Goal: Use online tool/utility: Utilize a website feature to perform a specific function

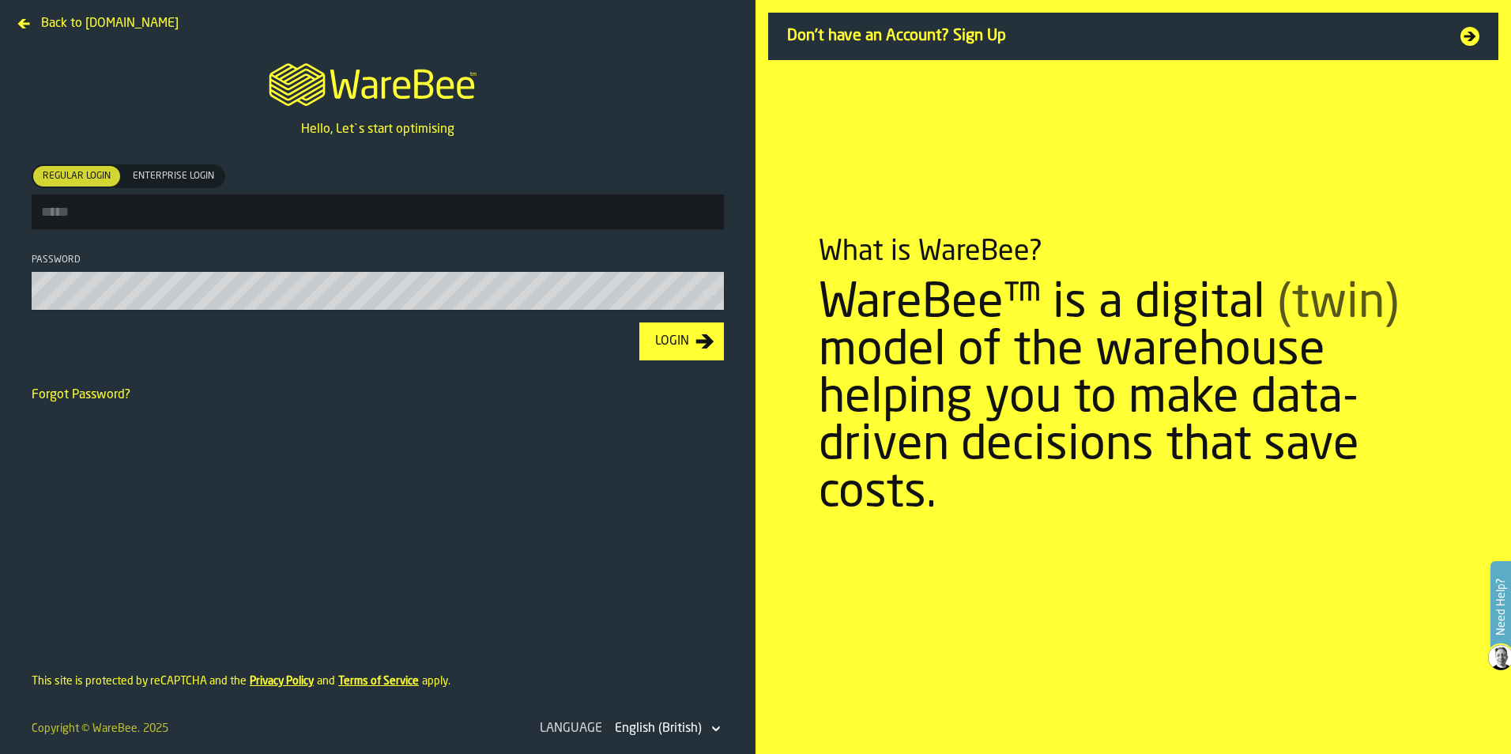
type input "**********"
click at [682, 360] on button "Login" at bounding box center [681, 341] width 85 height 38
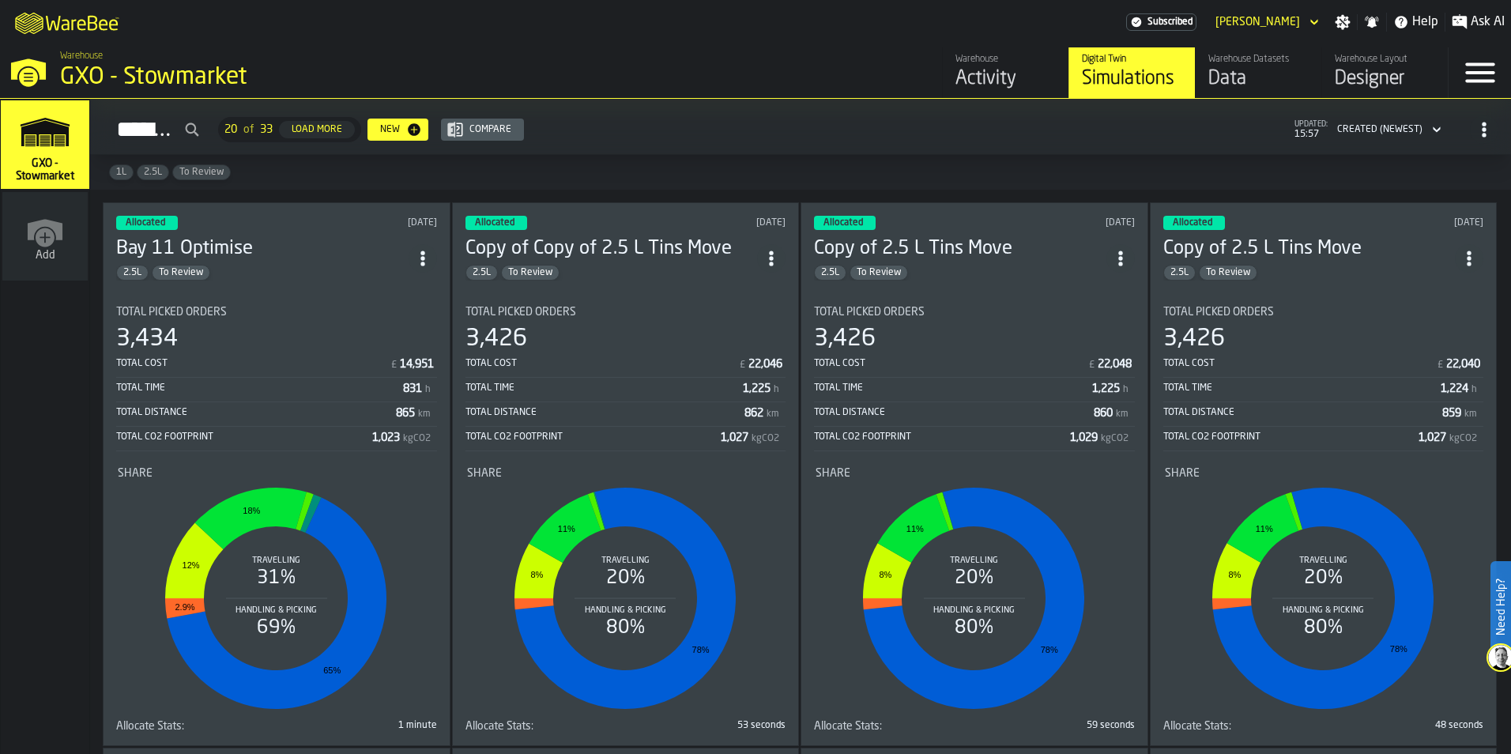
click at [308, 296] on section "Total Picked Orders 3,434 Total Cost £ 14,951 Total Time 831 h Total Distance 8…" at bounding box center [276, 512] width 321 height 439
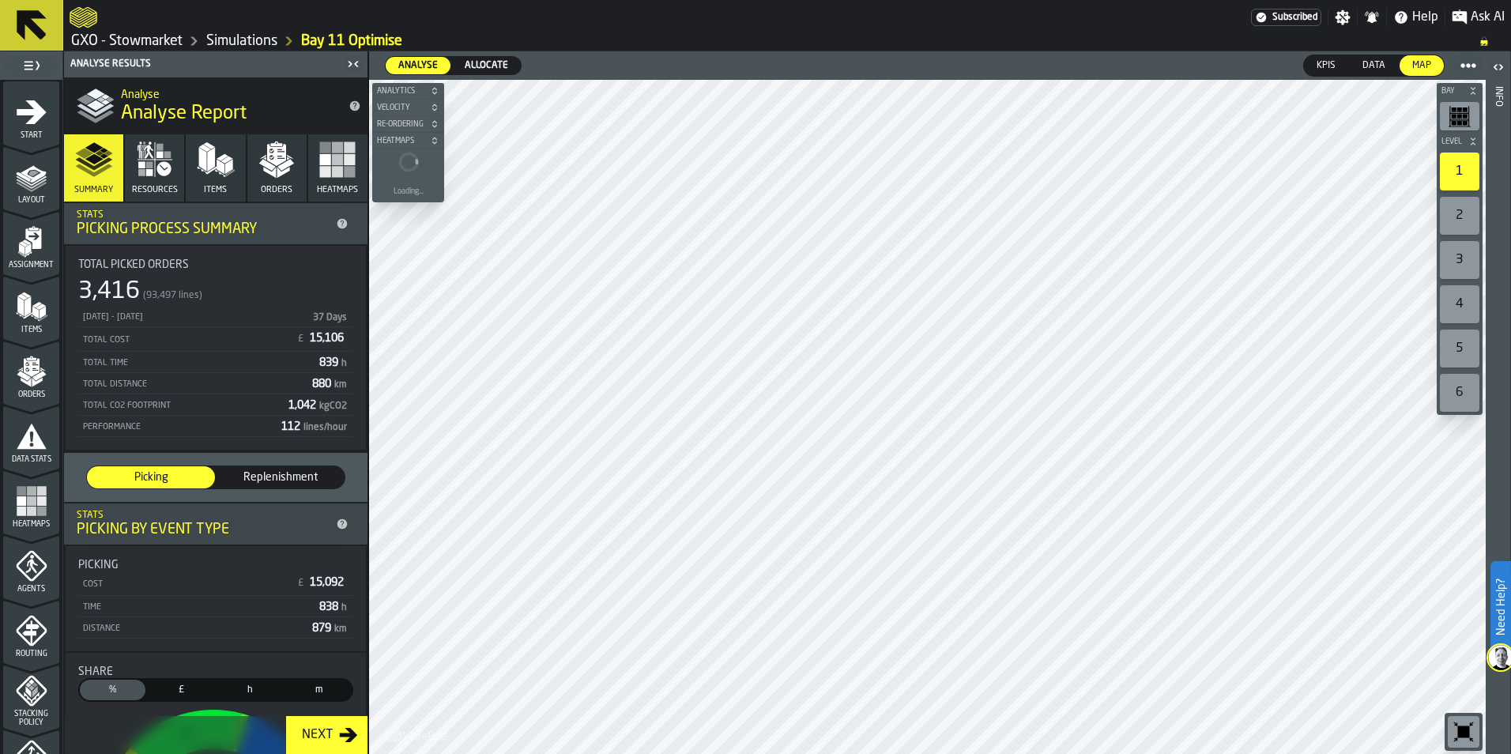
scroll to position [492, 0]
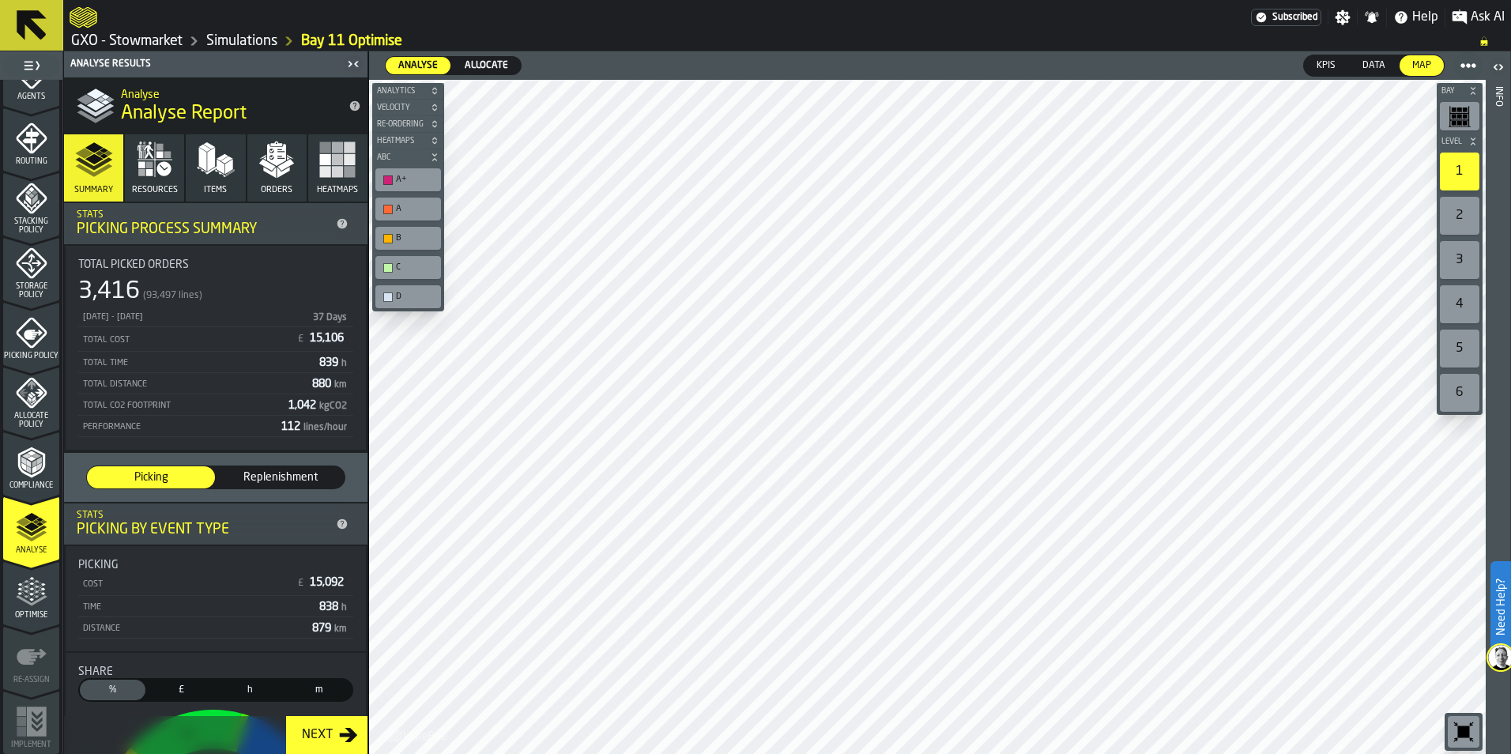
click at [30, 416] on span "Allocate Policy" at bounding box center [31, 420] width 56 height 17
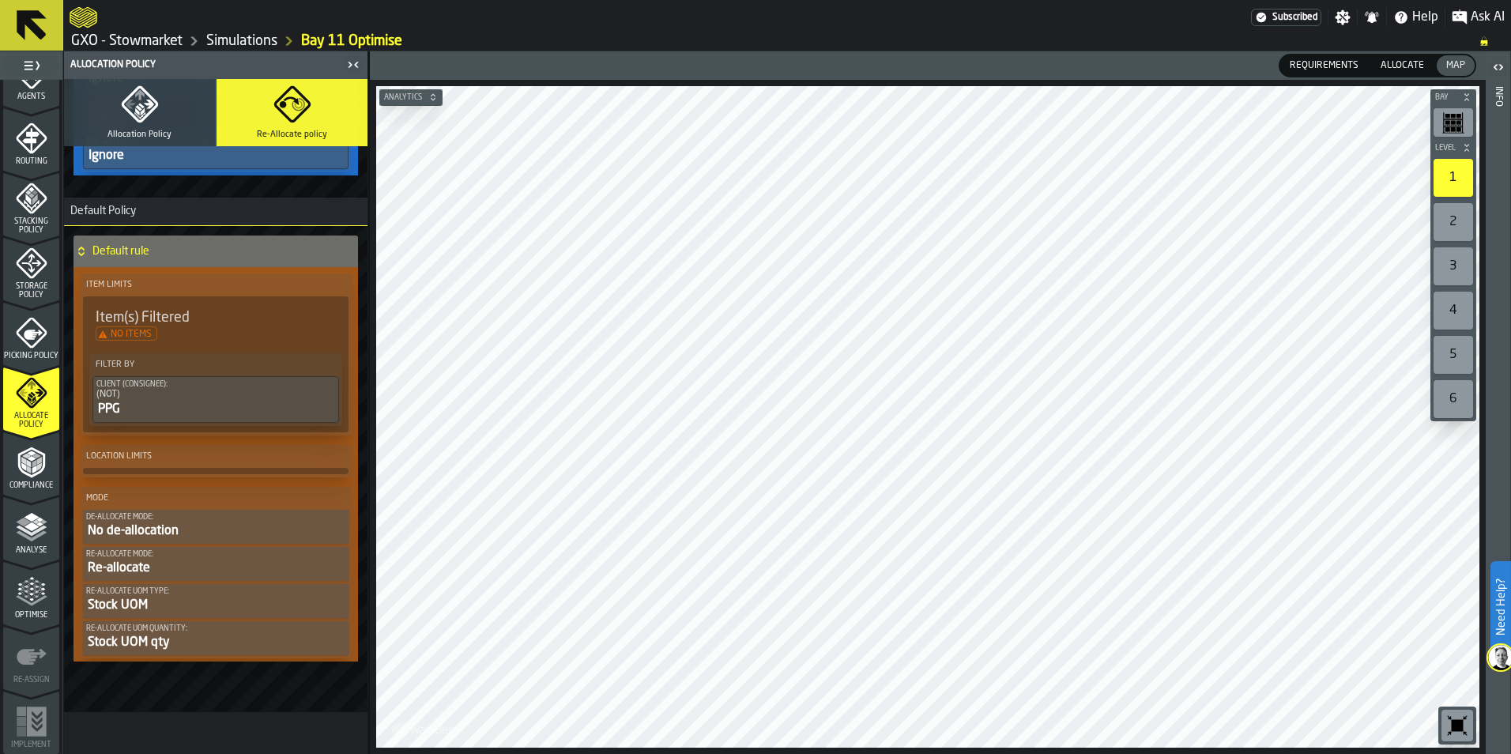
scroll to position [704, 0]
click at [134, 136] on span "Allocation Policy" at bounding box center [139, 135] width 64 height 10
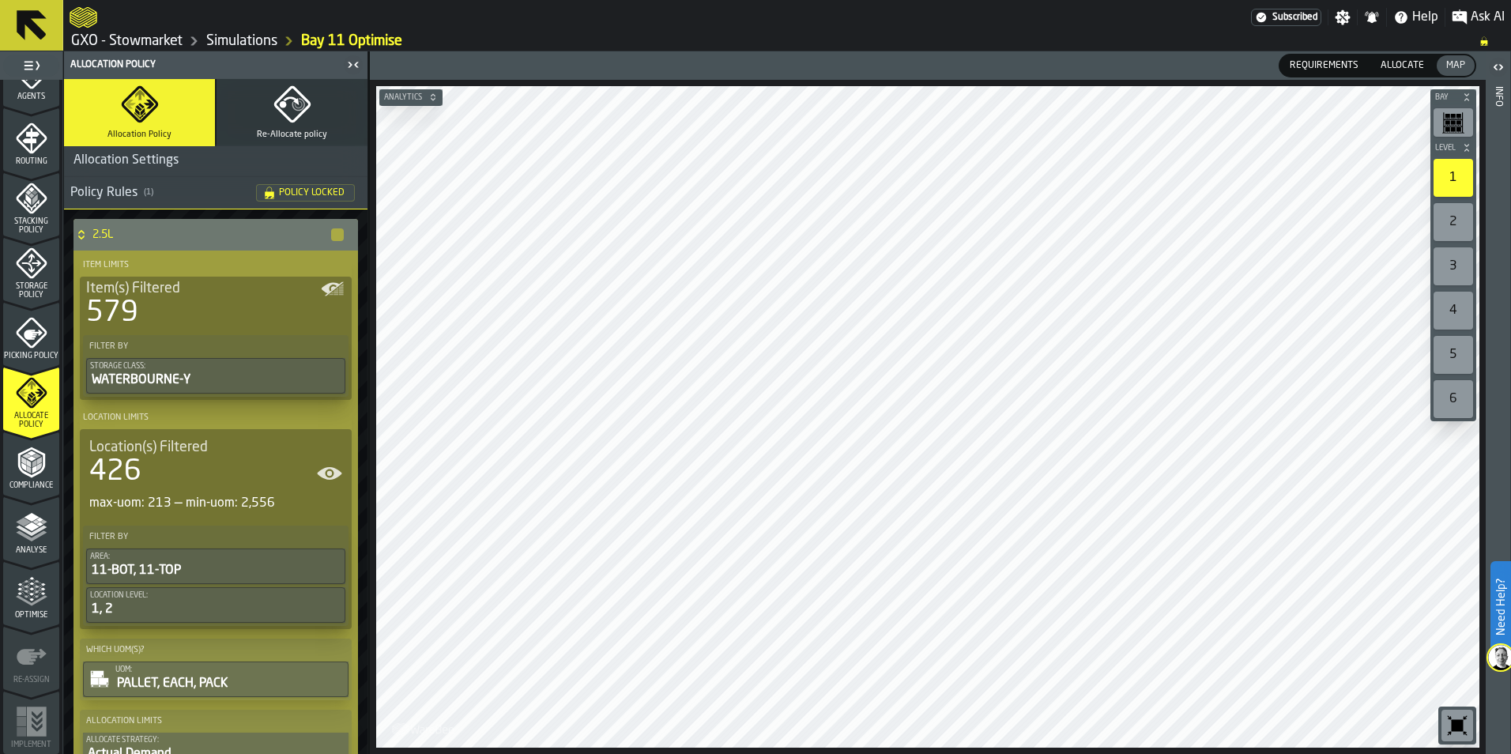
scroll to position [0, 0]
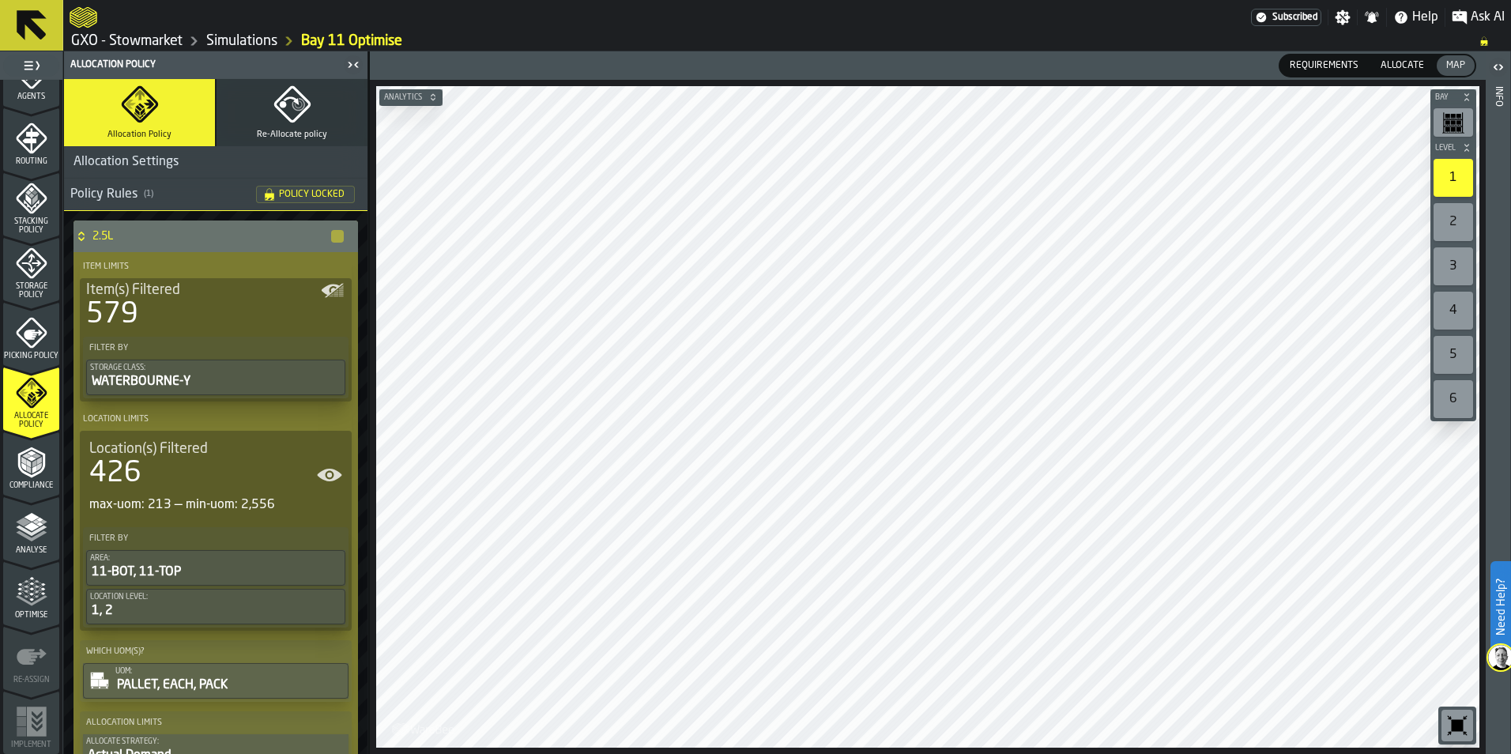
click at [277, 144] on button "Re-Allocate policy" at bounding box center [292, 112] width 151 height 67
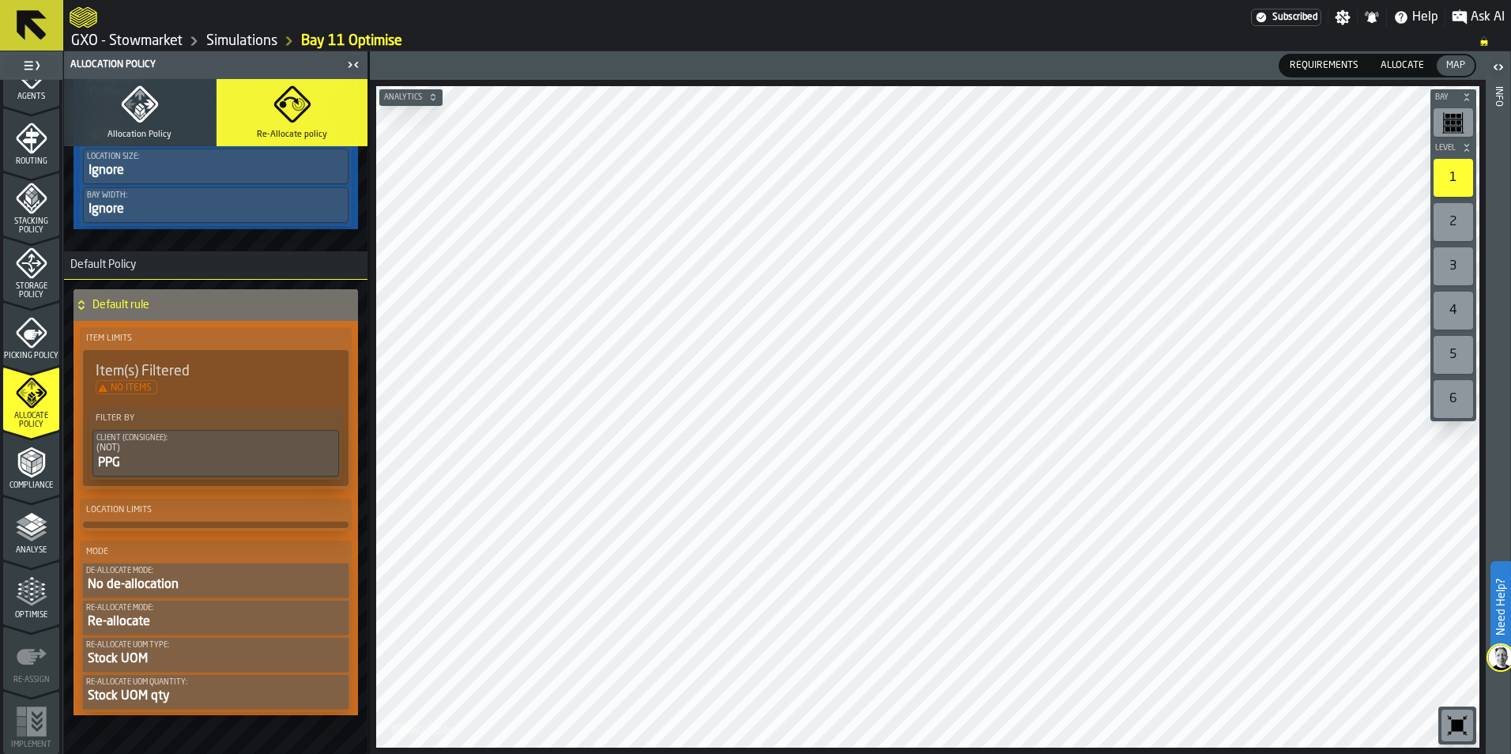
scroll to position [704, 0]
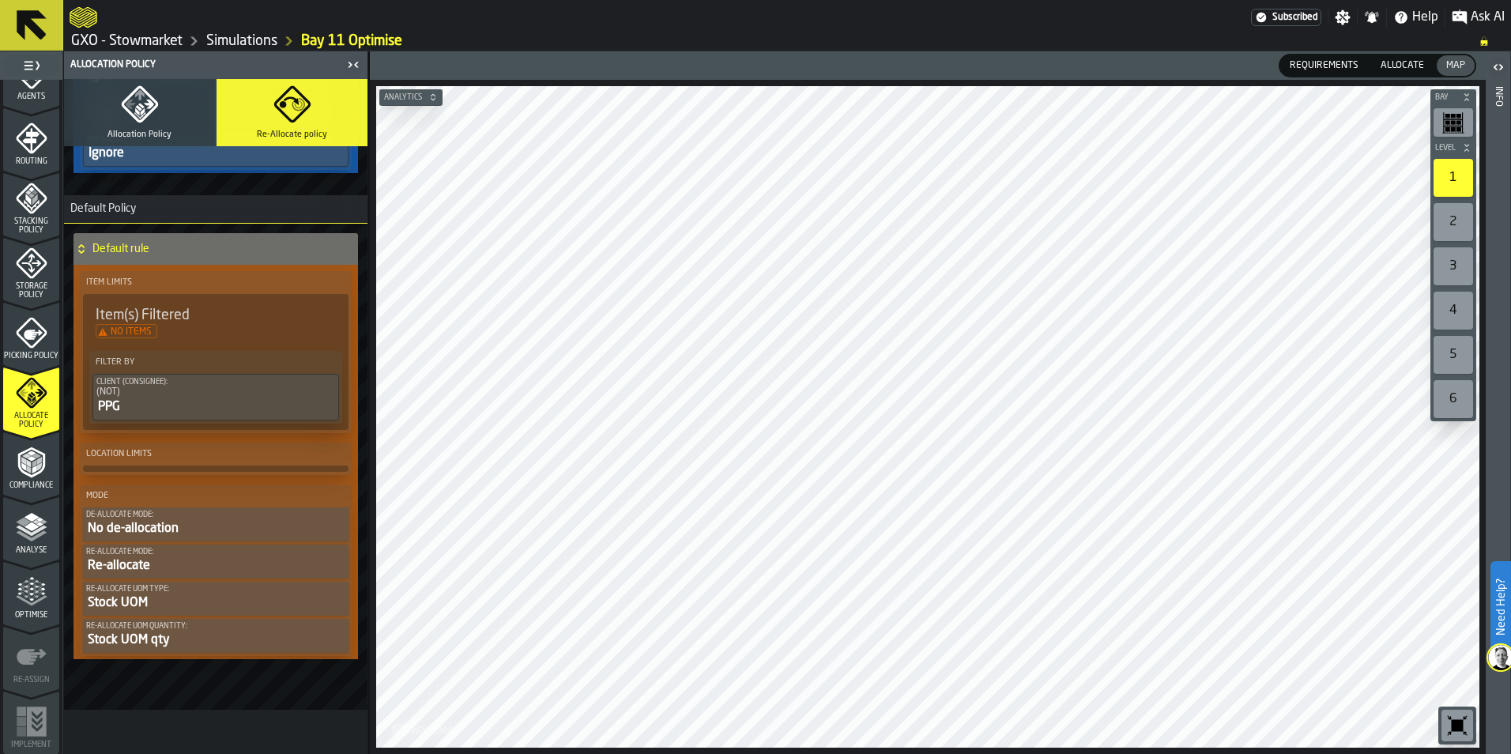
click at [31, 526] on polygon "menu Analyse" at bounding box center [31, 526] width 15 height 9
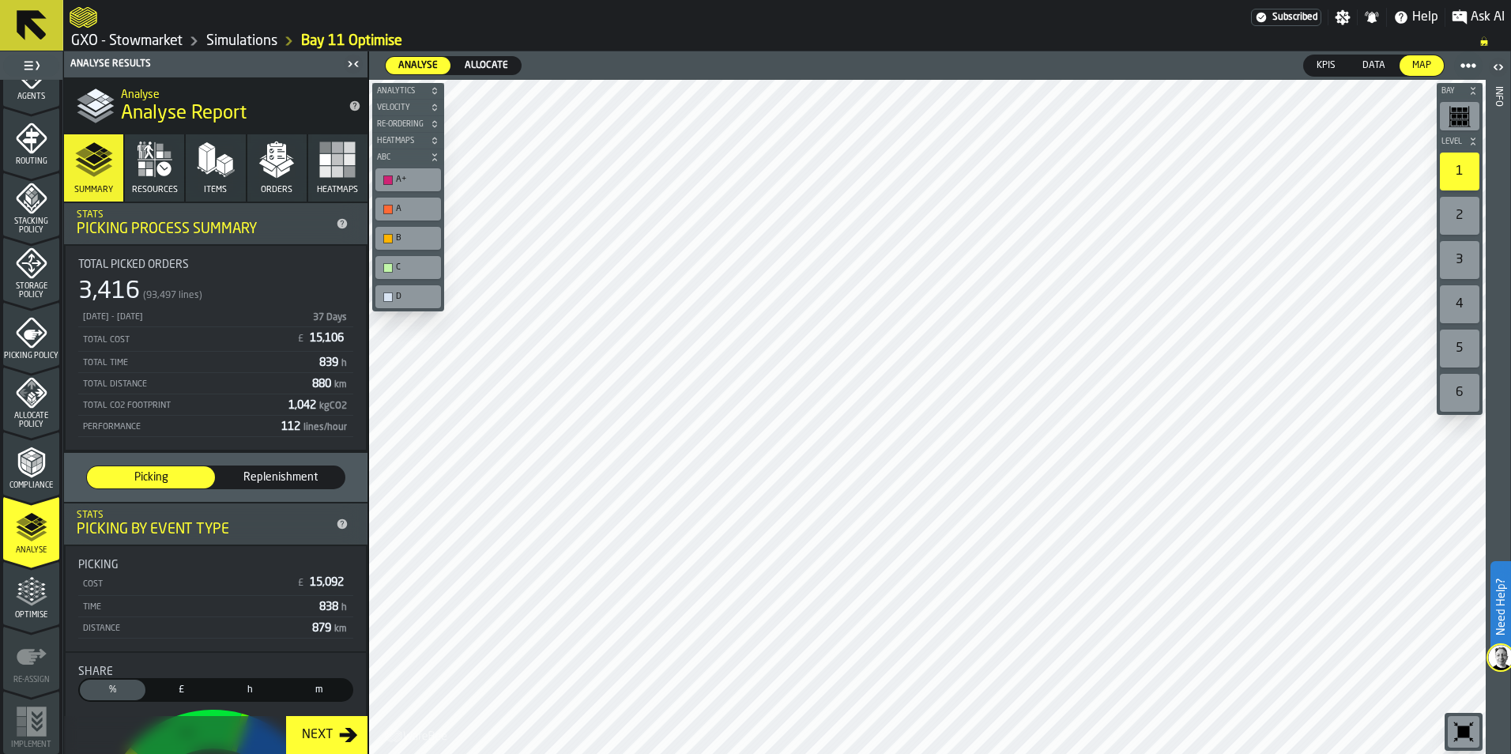
click at [492, 58] on span "Allocate" at bounding box center [486, 65] width 56 height 14
click at [205, 480] on span "Replenishment" at bounding box center [215, 477] width 87 height 16
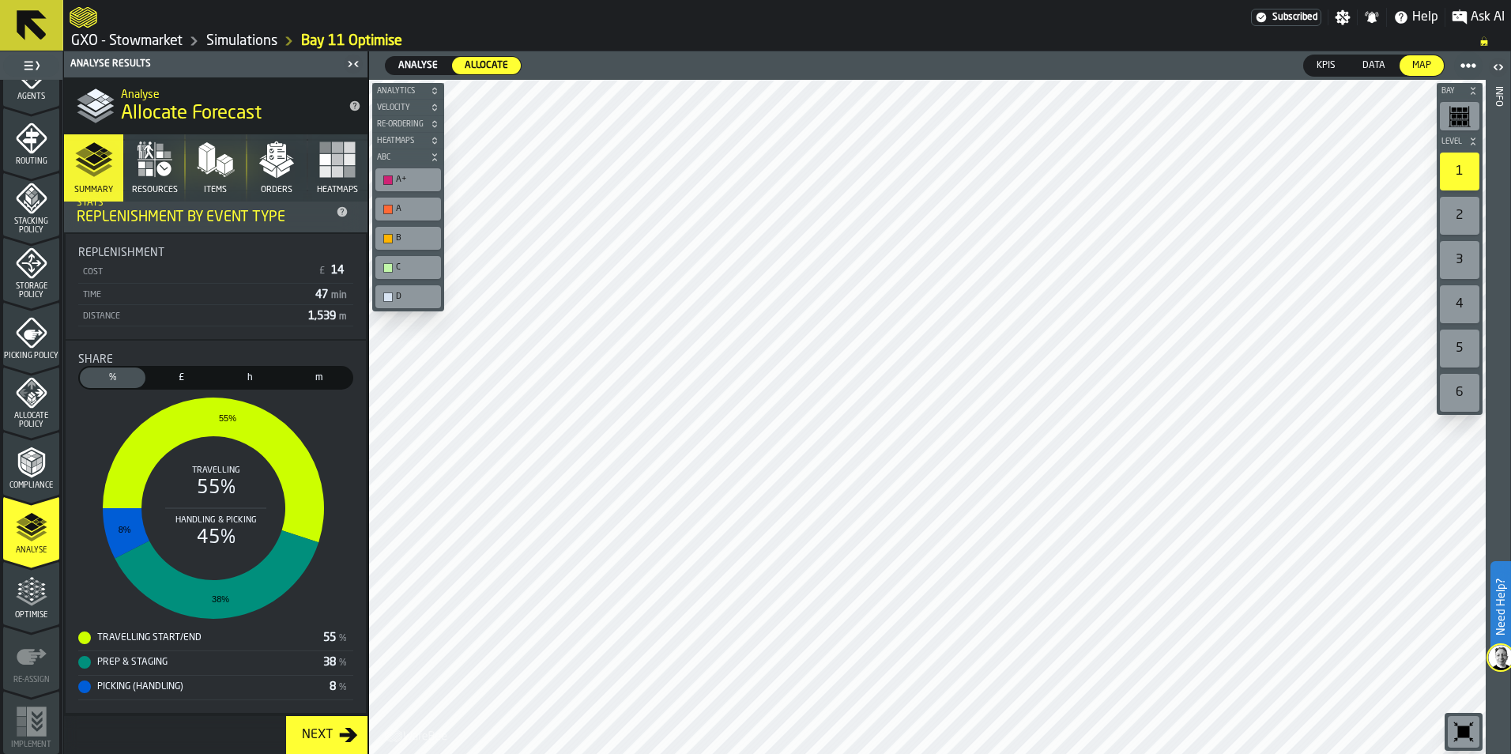
scroll to position [0, 0]
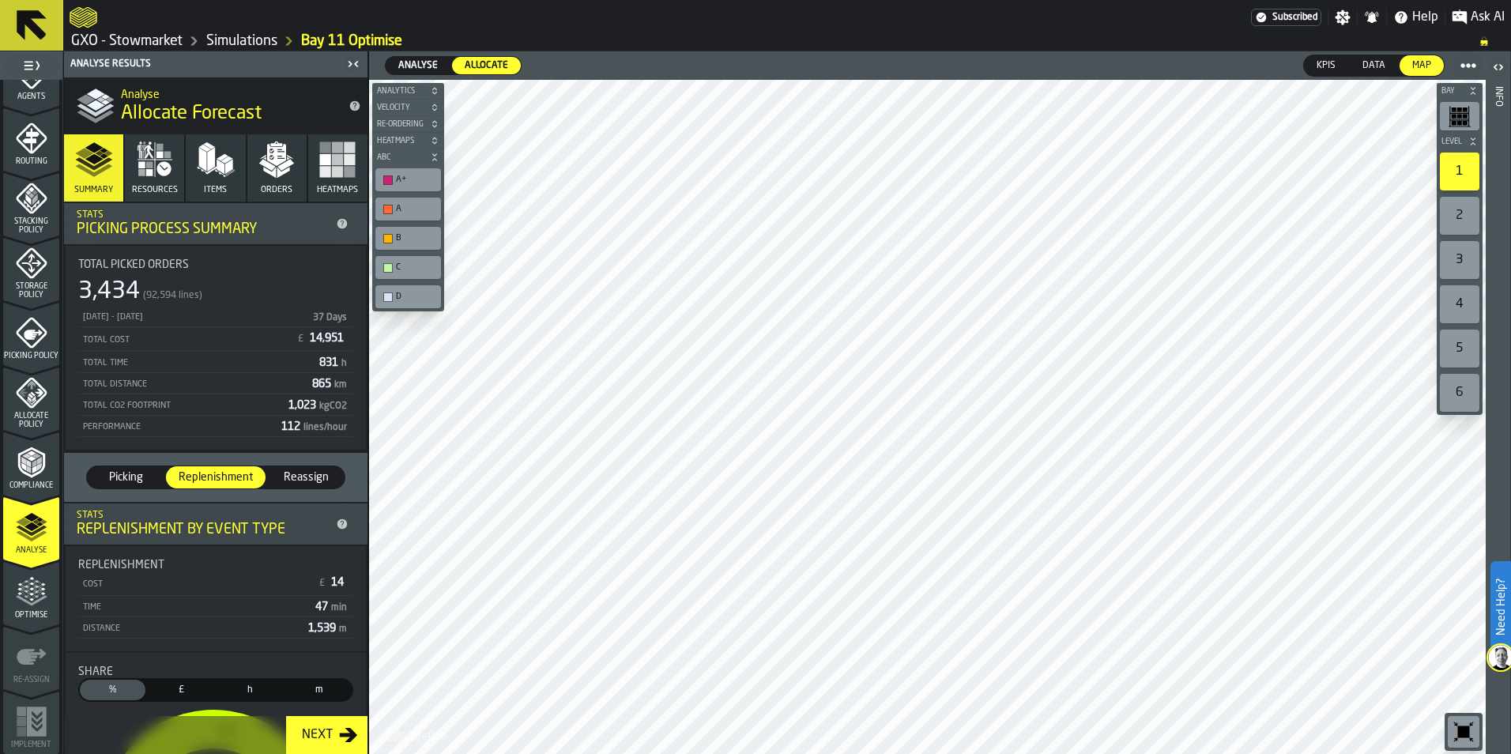
click at [294, 472] on span "Reassign" at bounding box center [305, 477] width 65 height 16
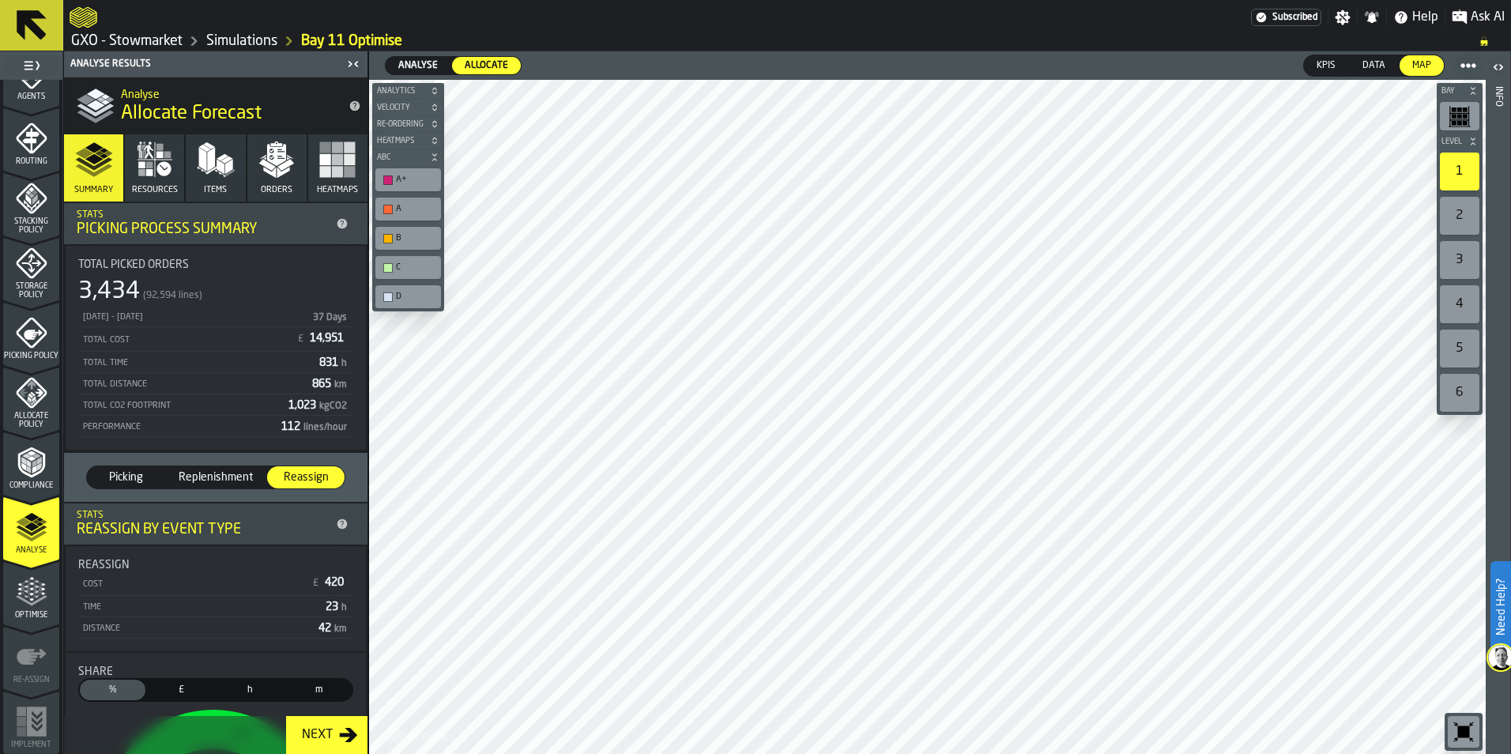
click at [171, 175] on icon "button" at bounding box center [155, 160] width 38 height 38
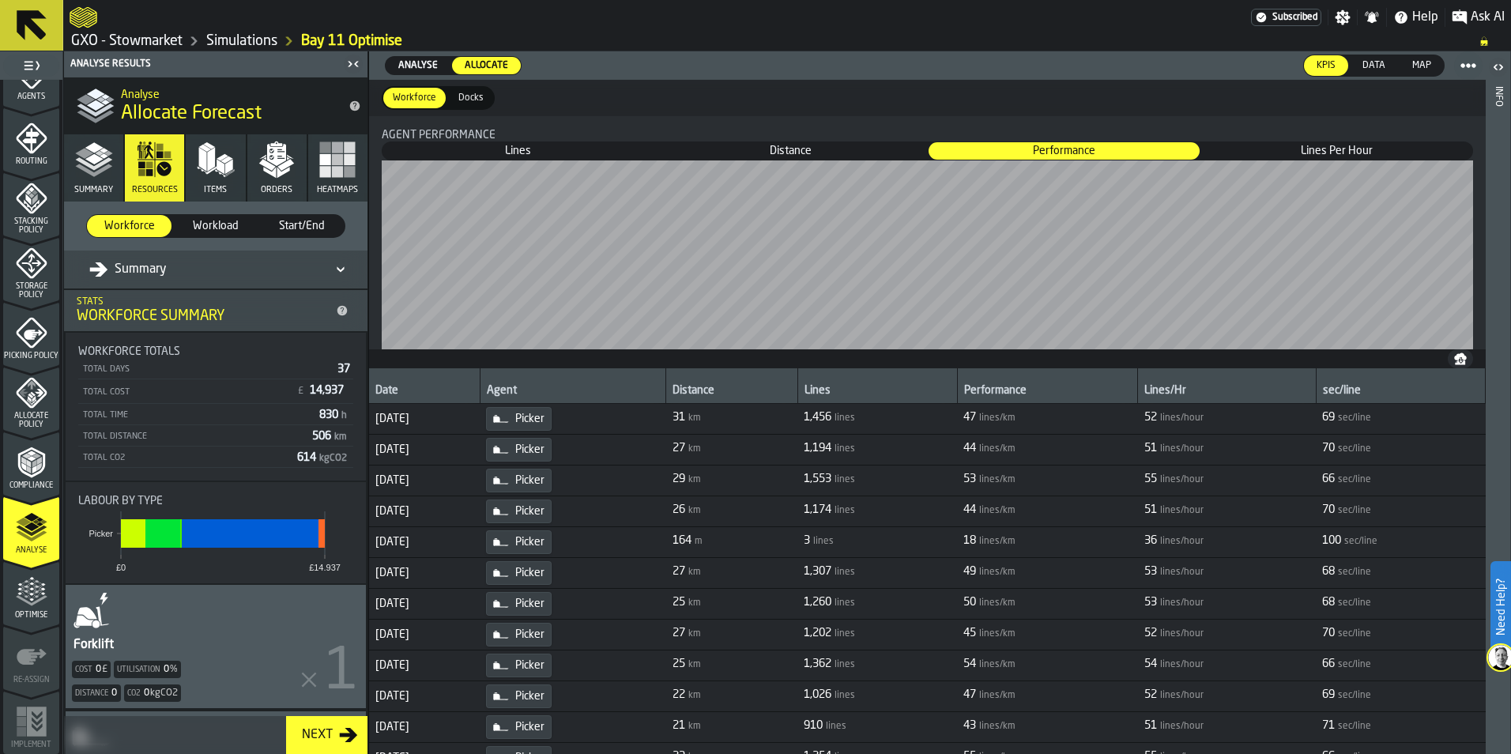
click at [225, 171] on polygon "button" at bounding box center [229, 166] width 8 height 15
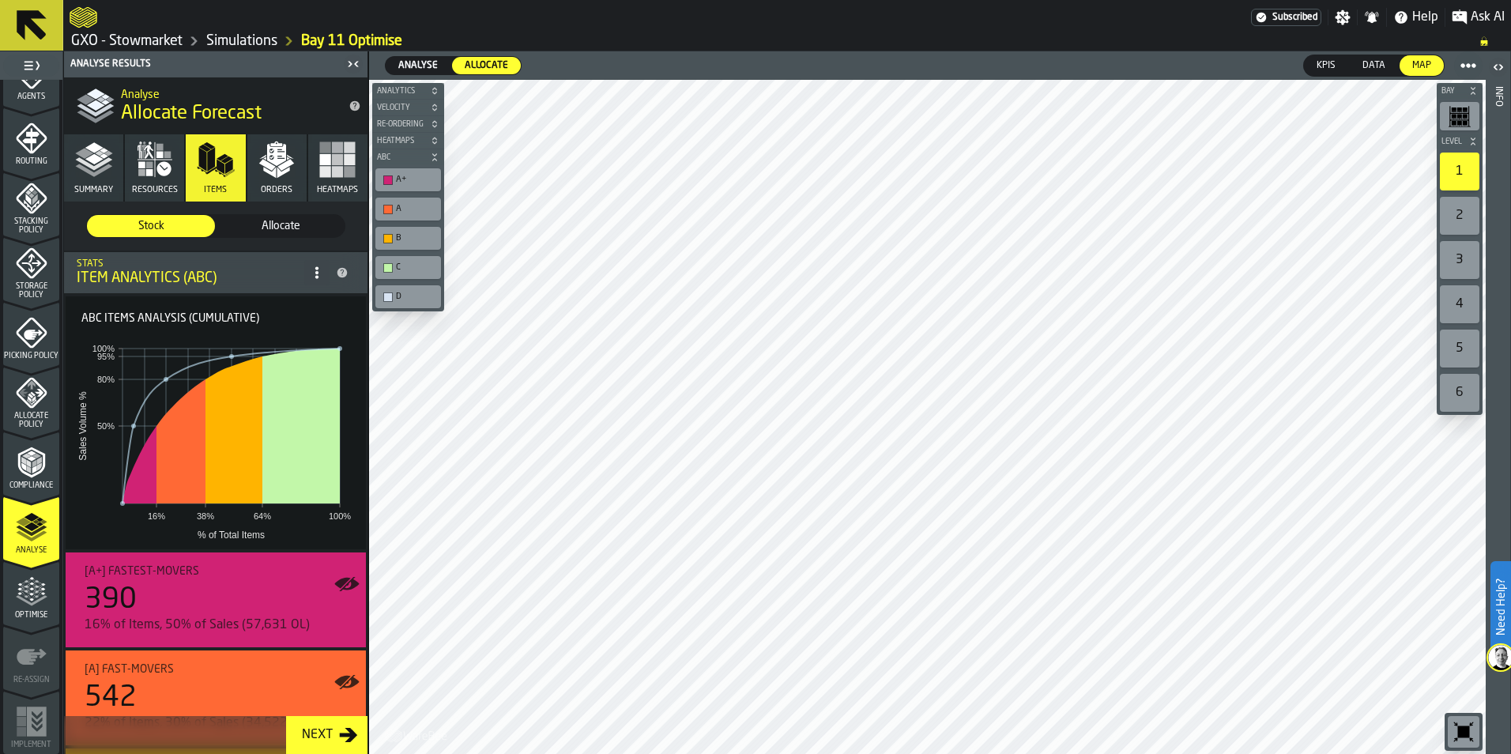
click at [281, 228] on span "Allocate" at bounding box center [280, 226] width 115 height 16
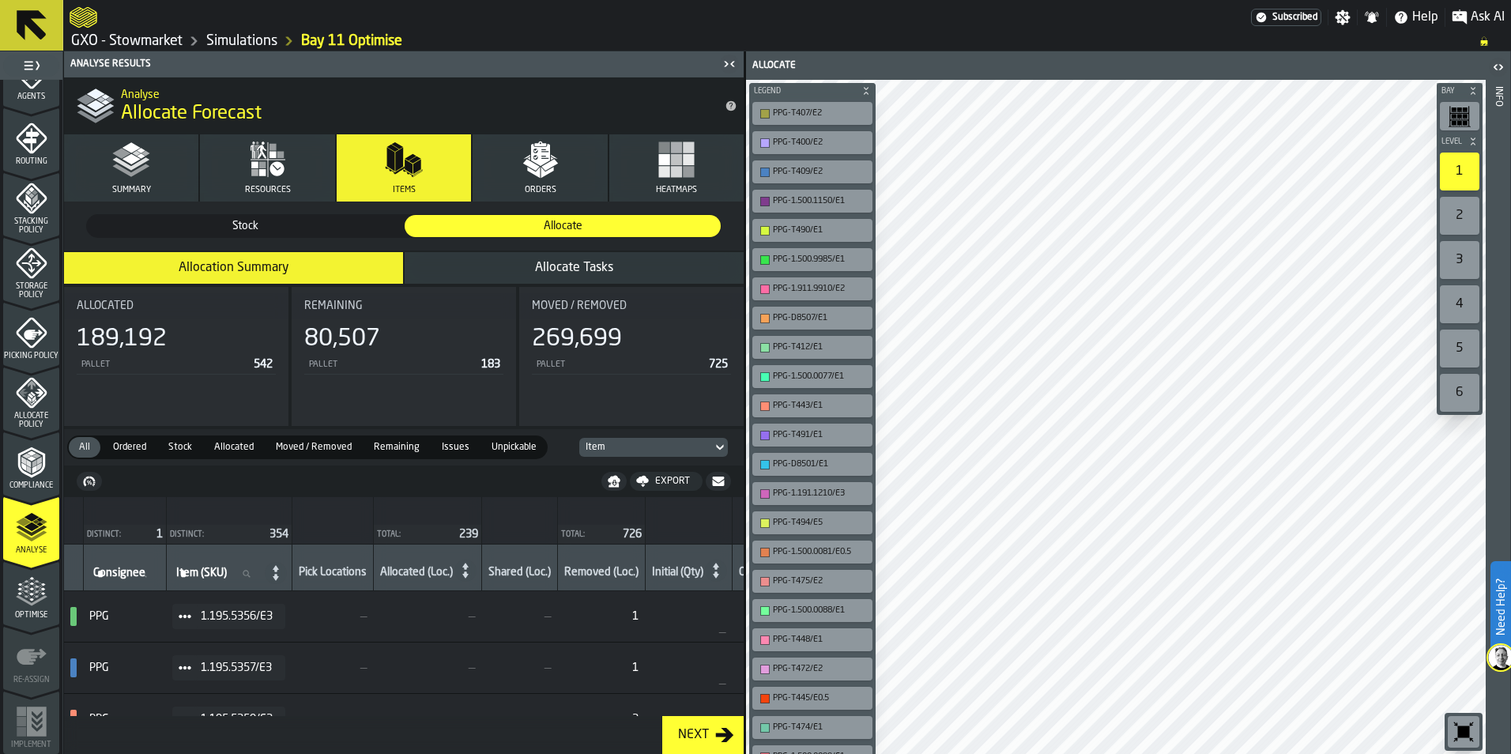
click at [567, 271] on span "Allocate Tasks" at bounding box center [574, 268] width 78 height 13
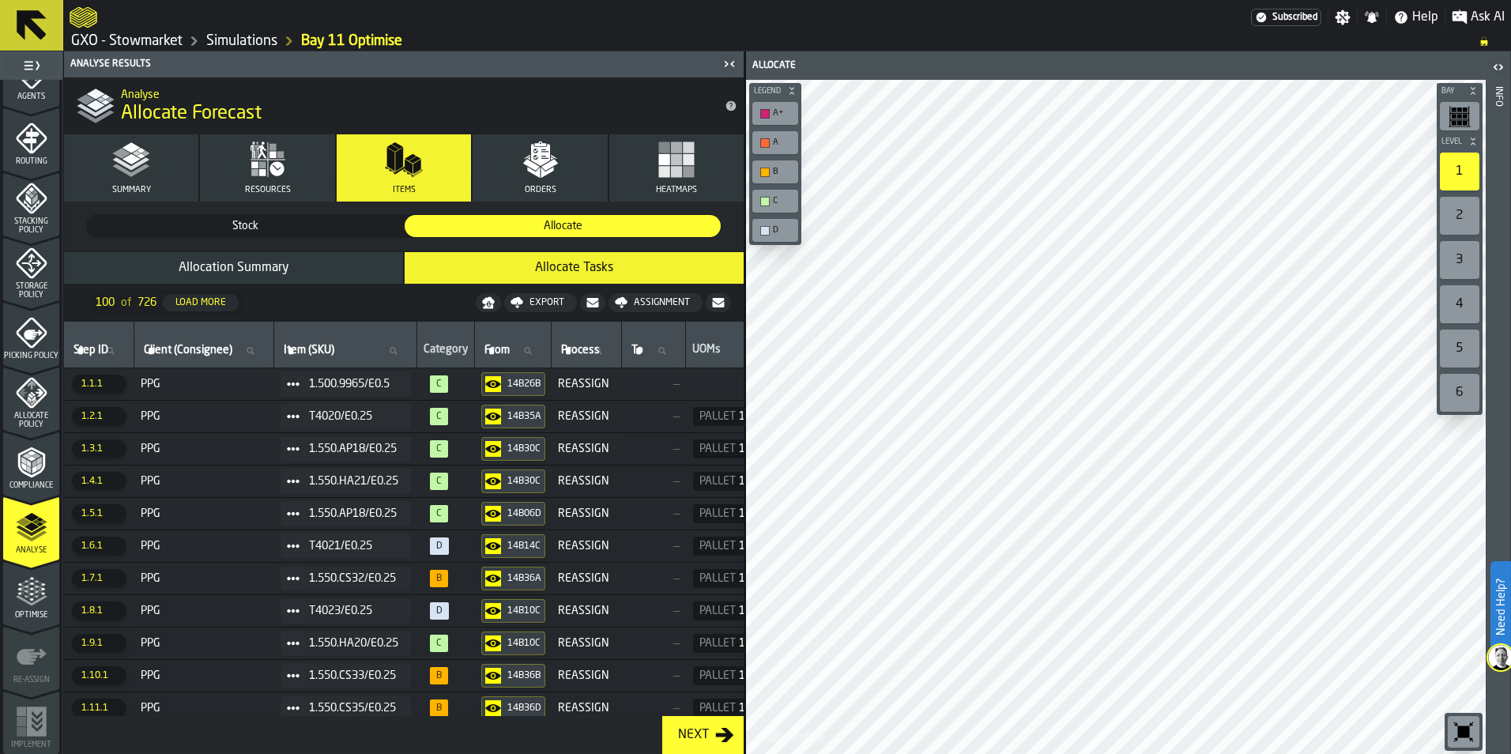
click at [544, 298] on div "Export" at bounding box center [546, 302] width 47 height 11
click at [668, 299] on div "Assignment" at bounding box center [661, 302] width 69 height 11
click at [24, 605] on icon "menu Optimise" at bounding box center [32, 592] width 32 height 32
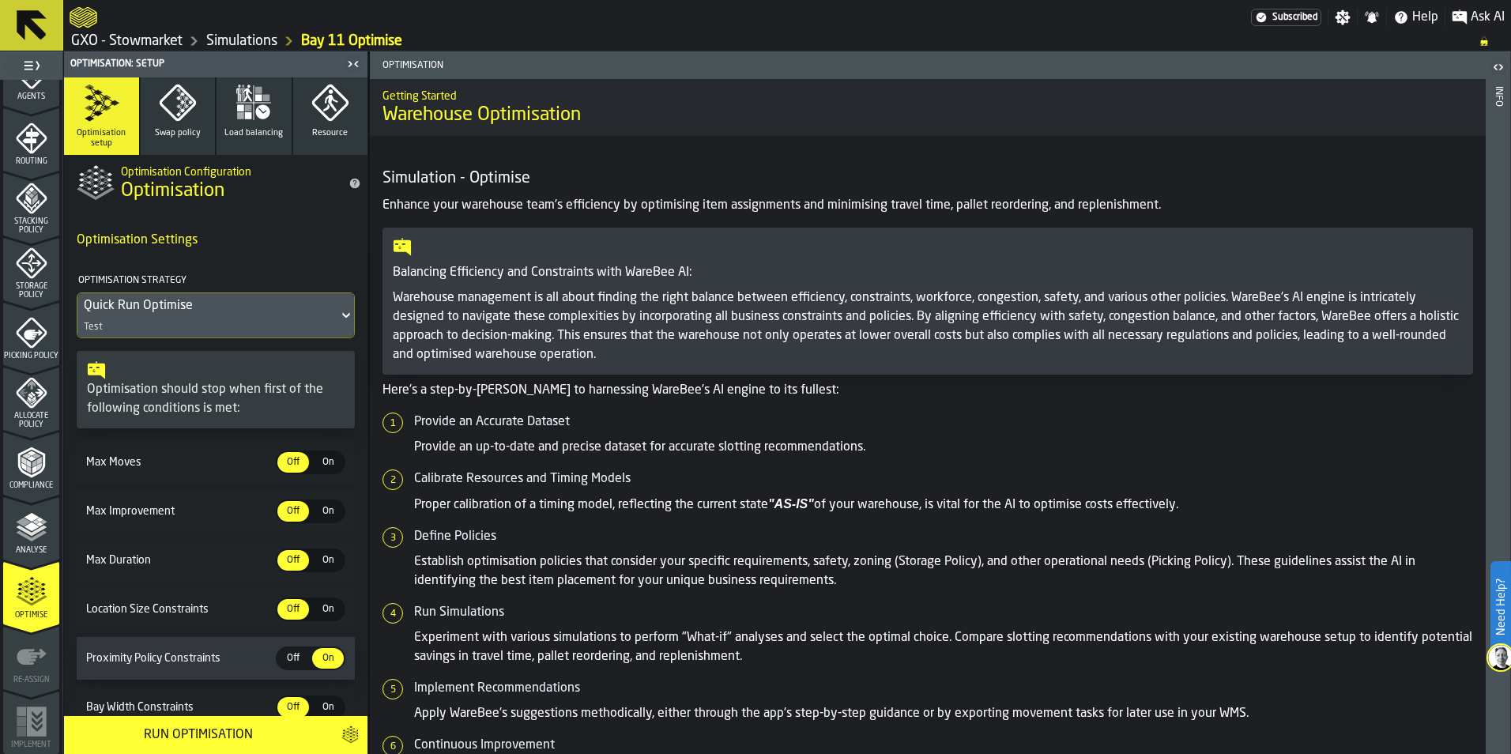
click at [342, 315] on icon at bounding box center [345, 316] width 7 height 6
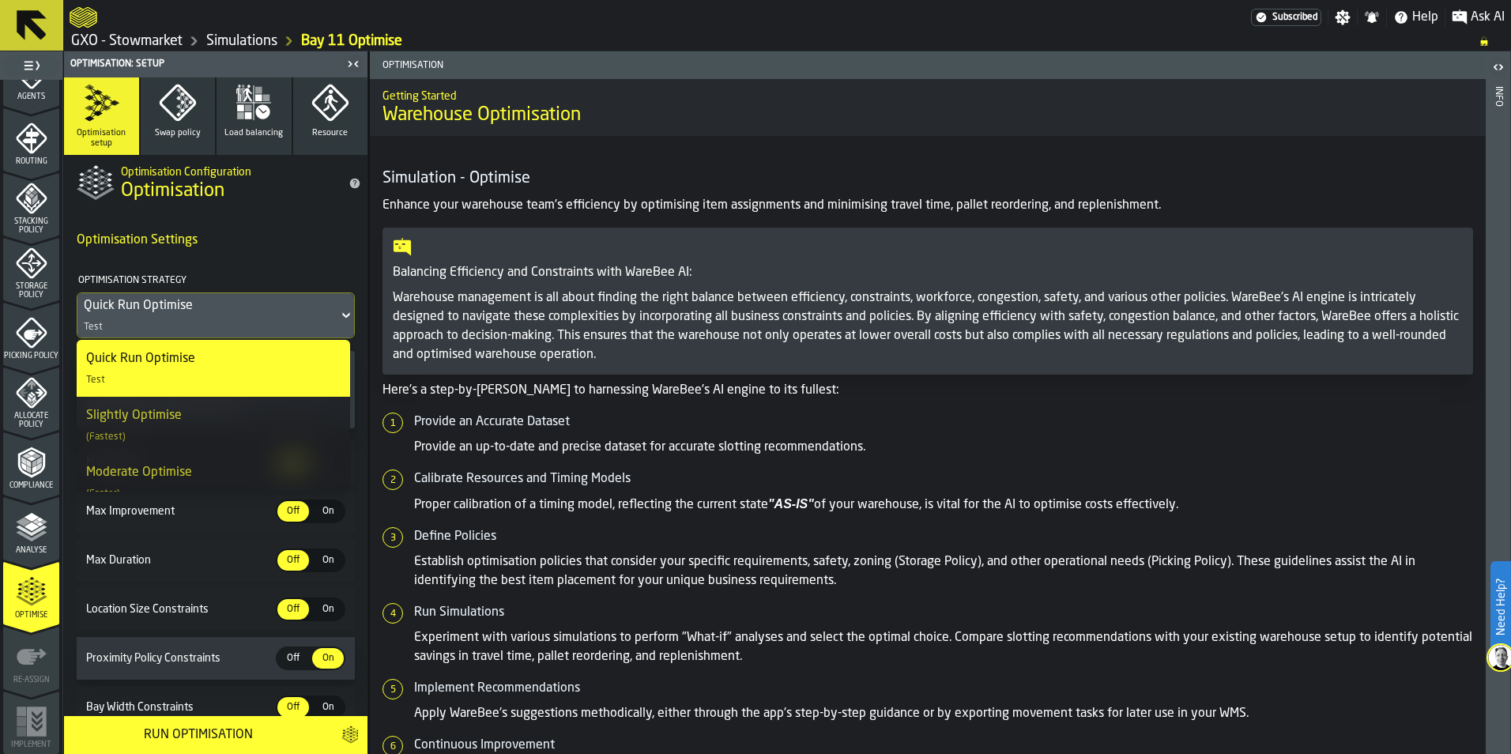
click at [342, 315] on icon at bounding box center [345, 316] width 7 height 6
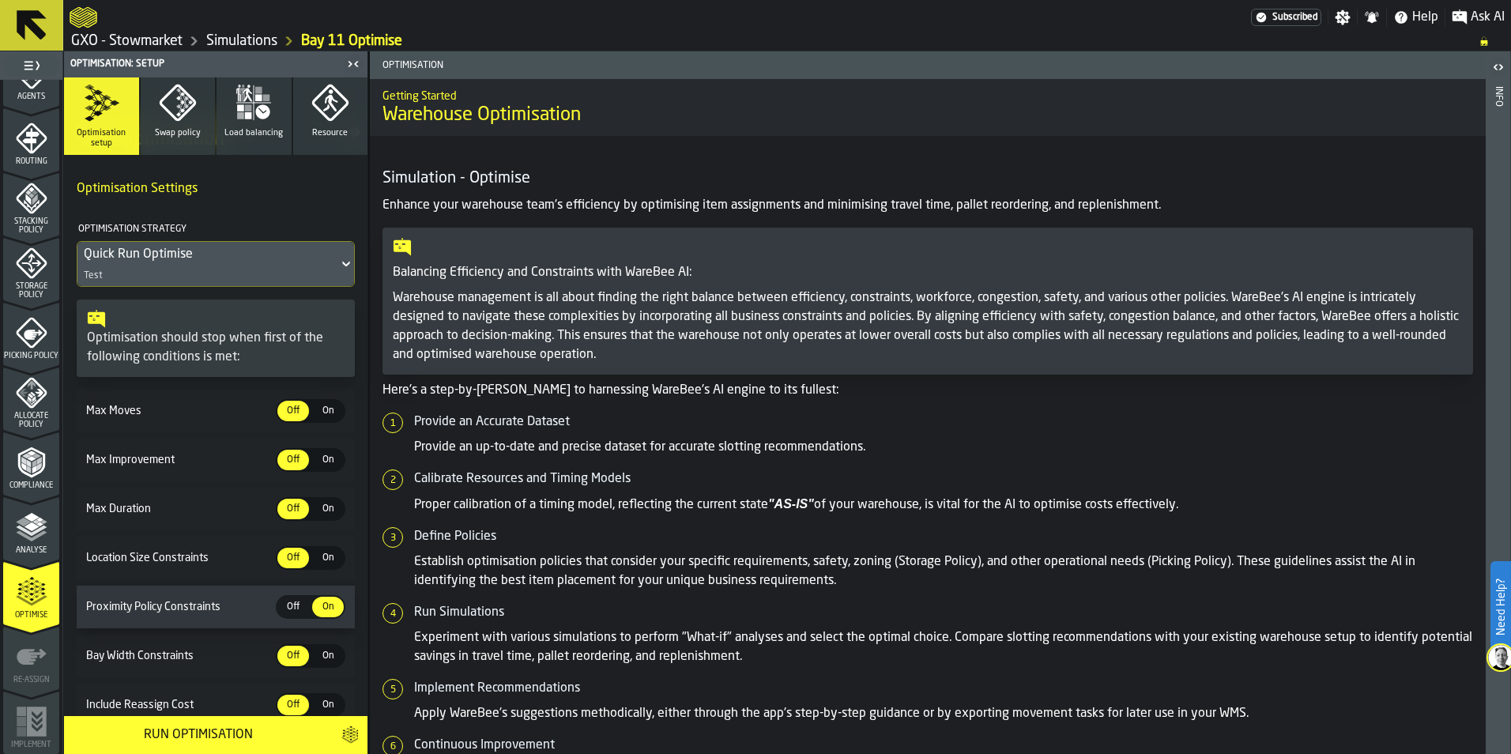
scroll to position [79, 0]
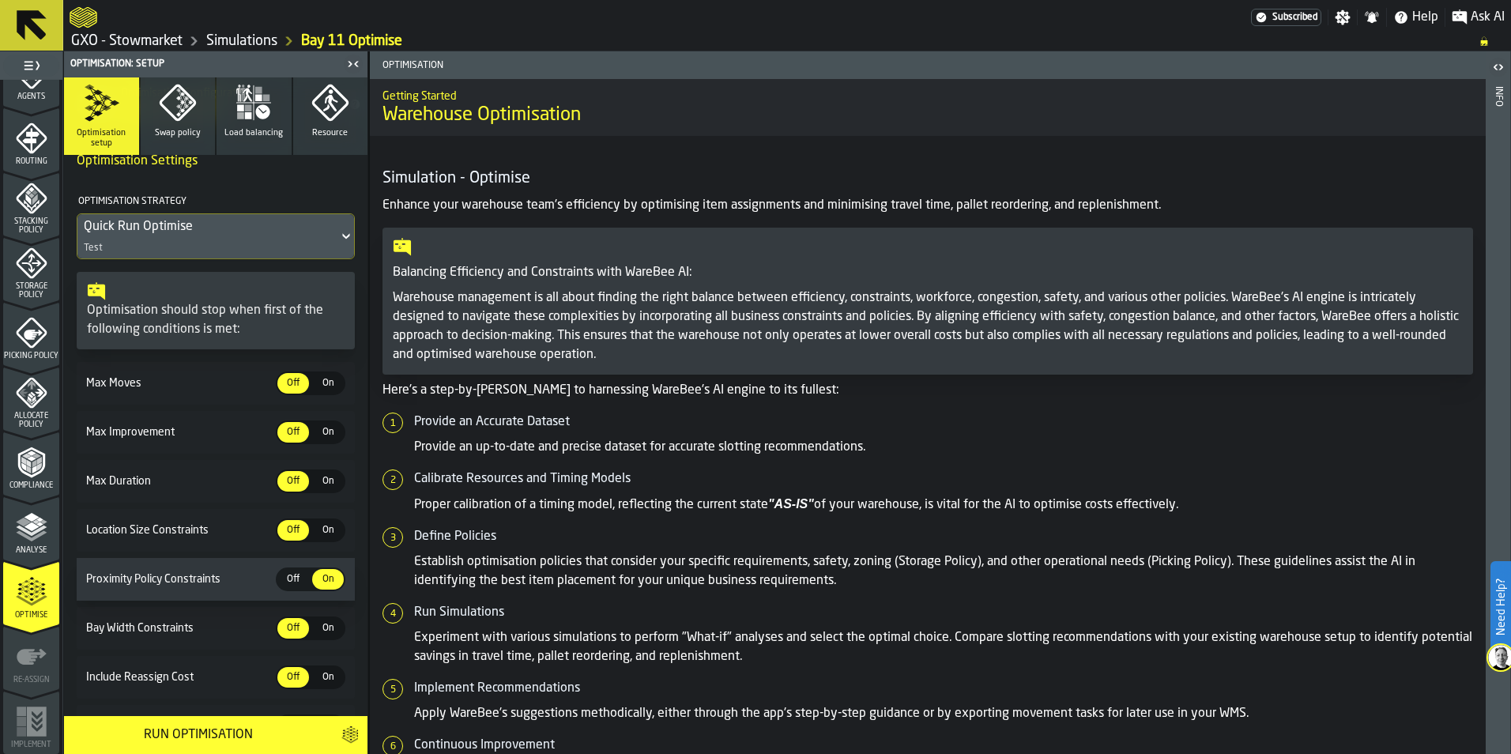
click at [329, 436] on span "On" at bounding box center [327, 432] width 25 height 14
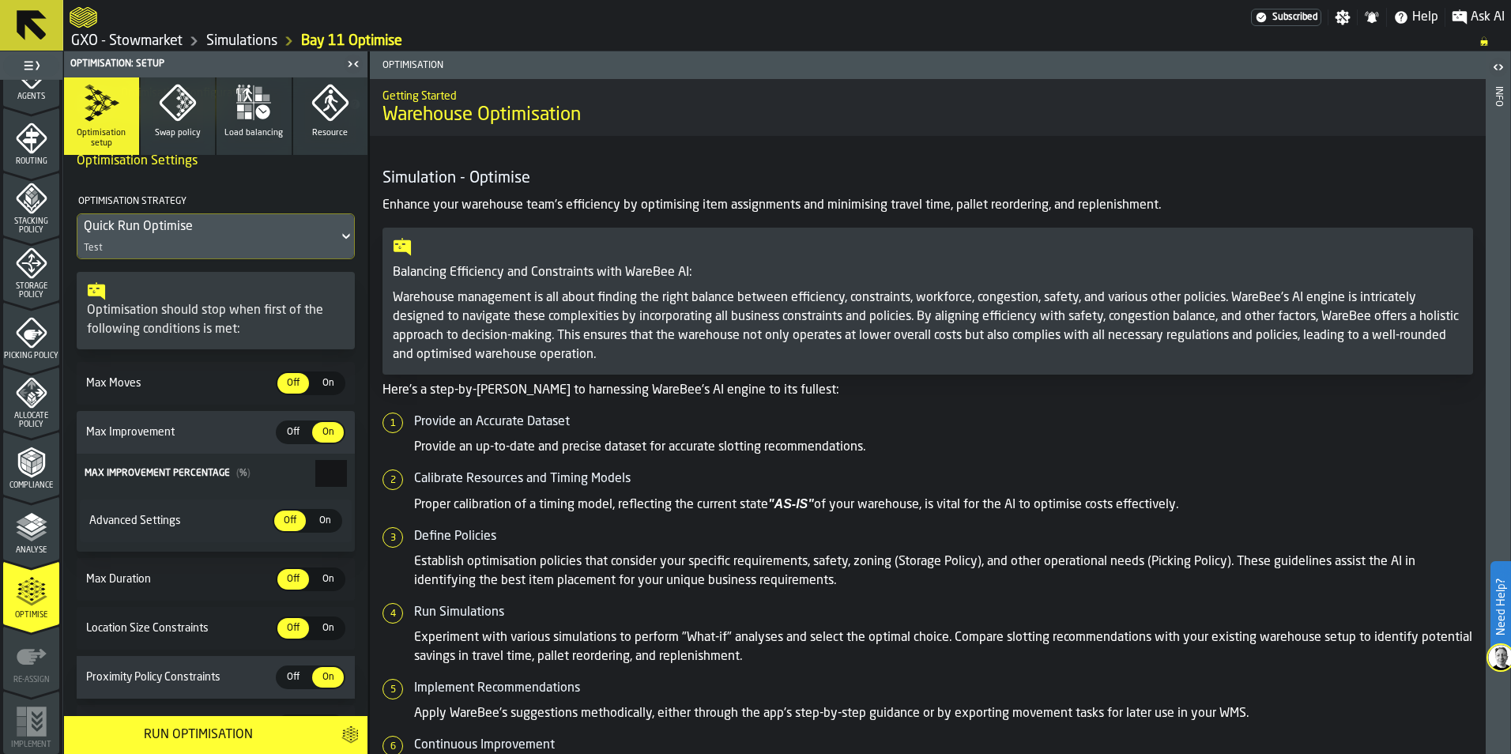
click at [327, 386] on span "On" at bounding box center [327, 383] width 25 height 14
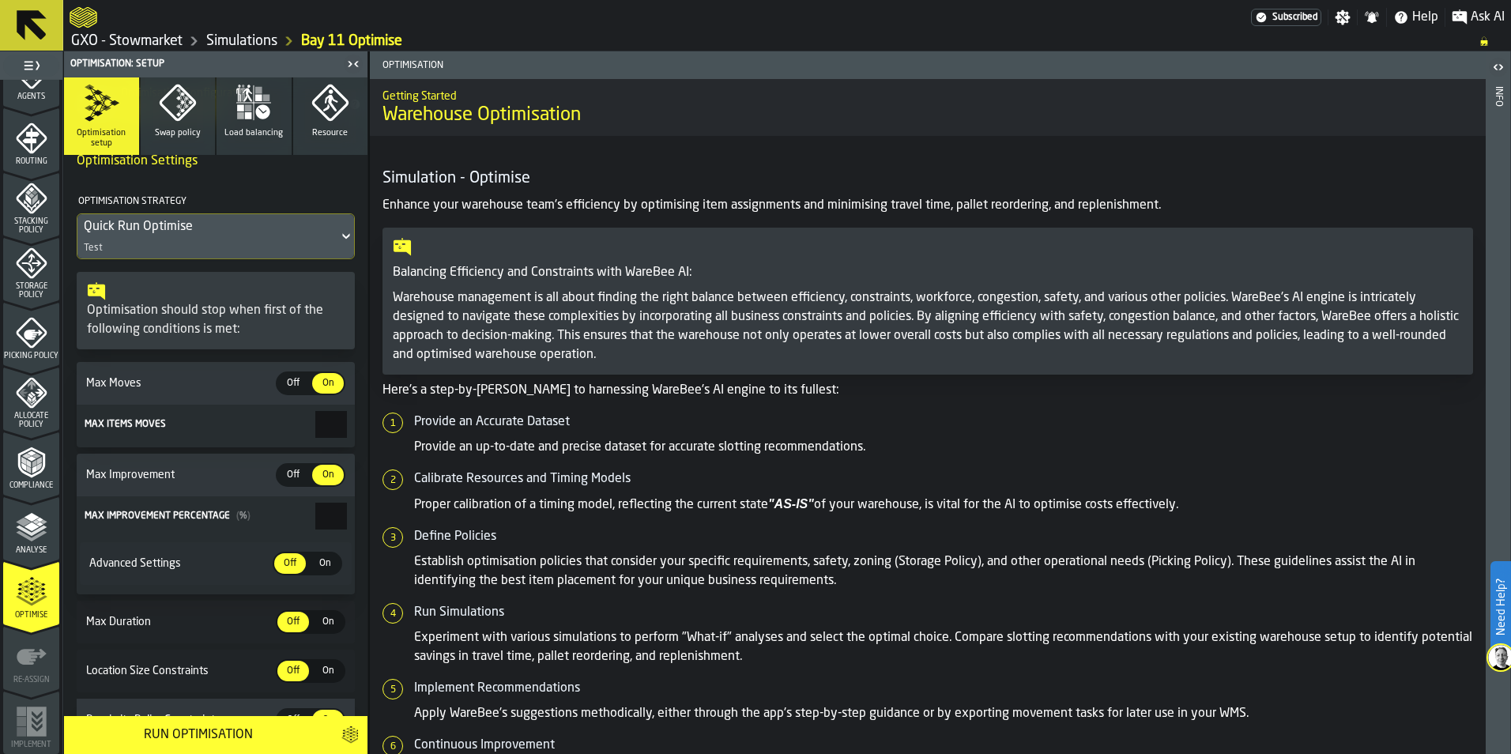
click at [292, 386] on span "Off" at bounding box center [293, 383] width 25 height 14
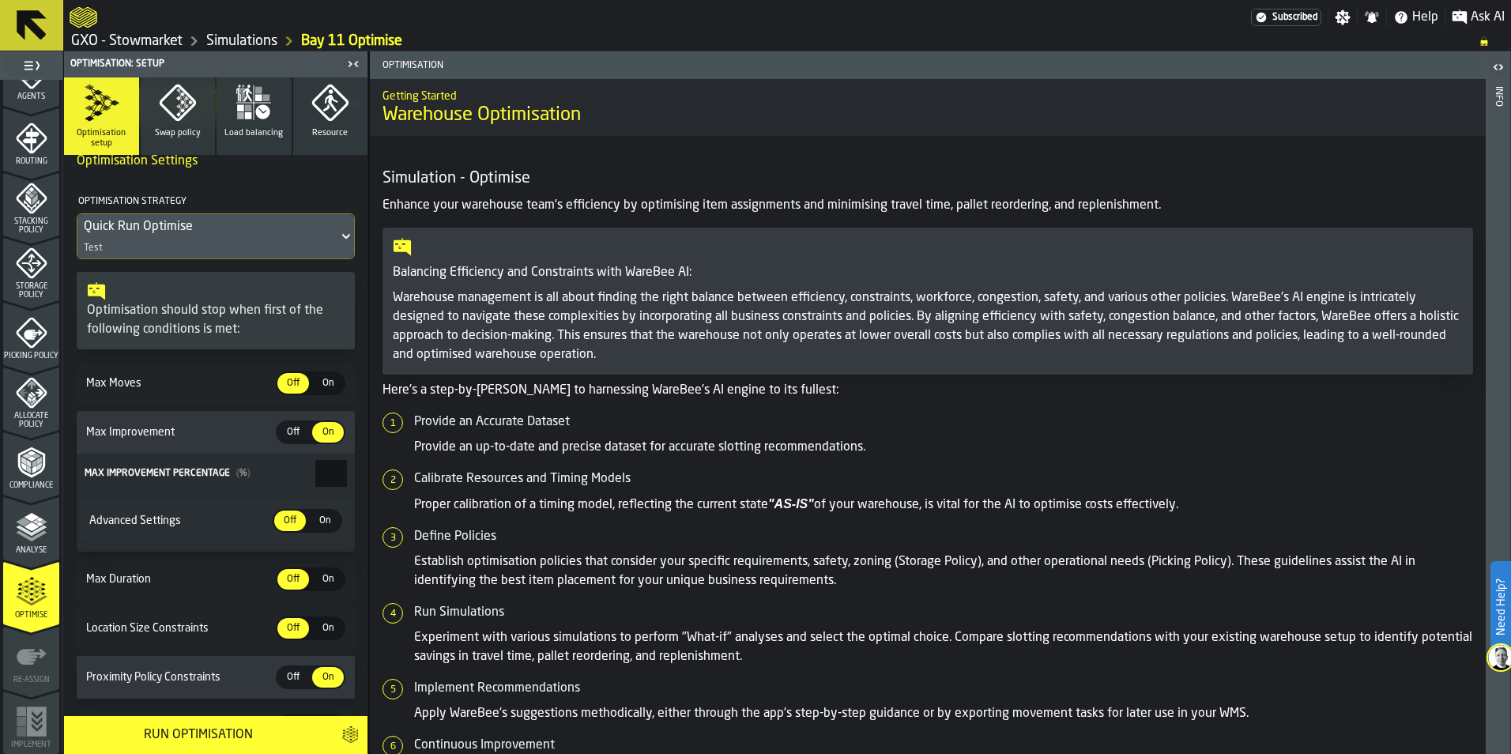
click at [315, 524] on span "On" at bounding box center [324, 521] width 25 height 14
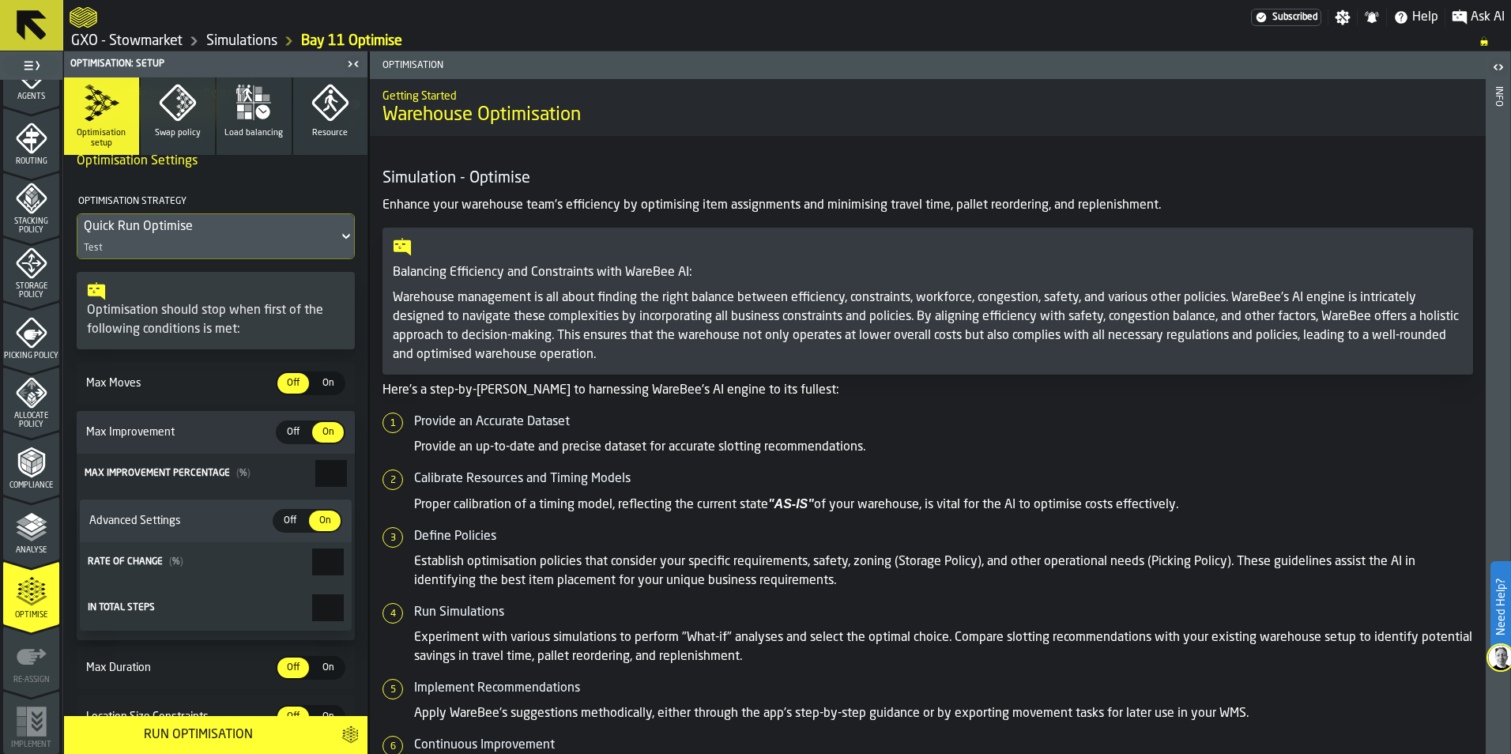
click at [350, 691] on section "Optimisation Settings Optimisation Strategy Quick Run Optimise Test Optimisatio…" at bounding box center [215, 613] width 303 height 961
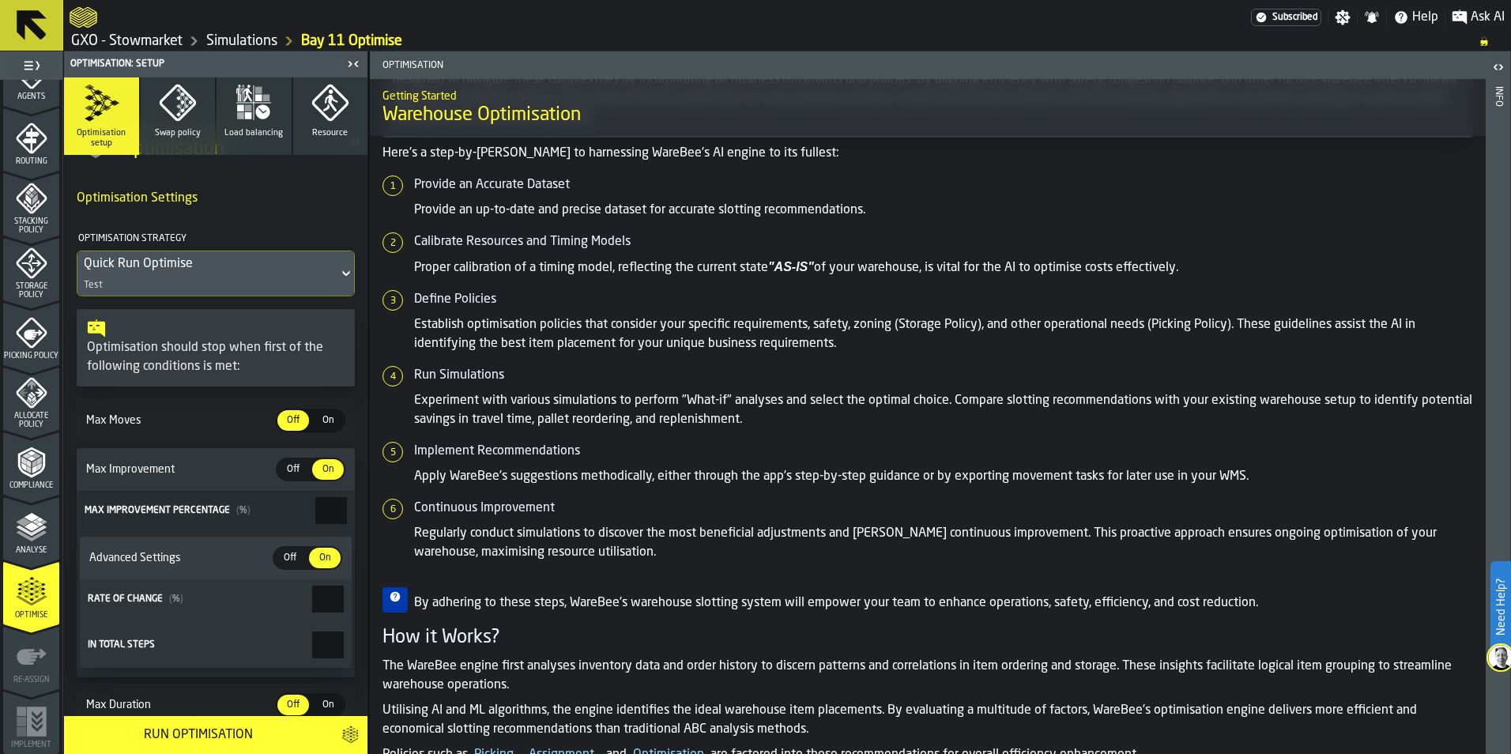
scroll to position [0, 0]
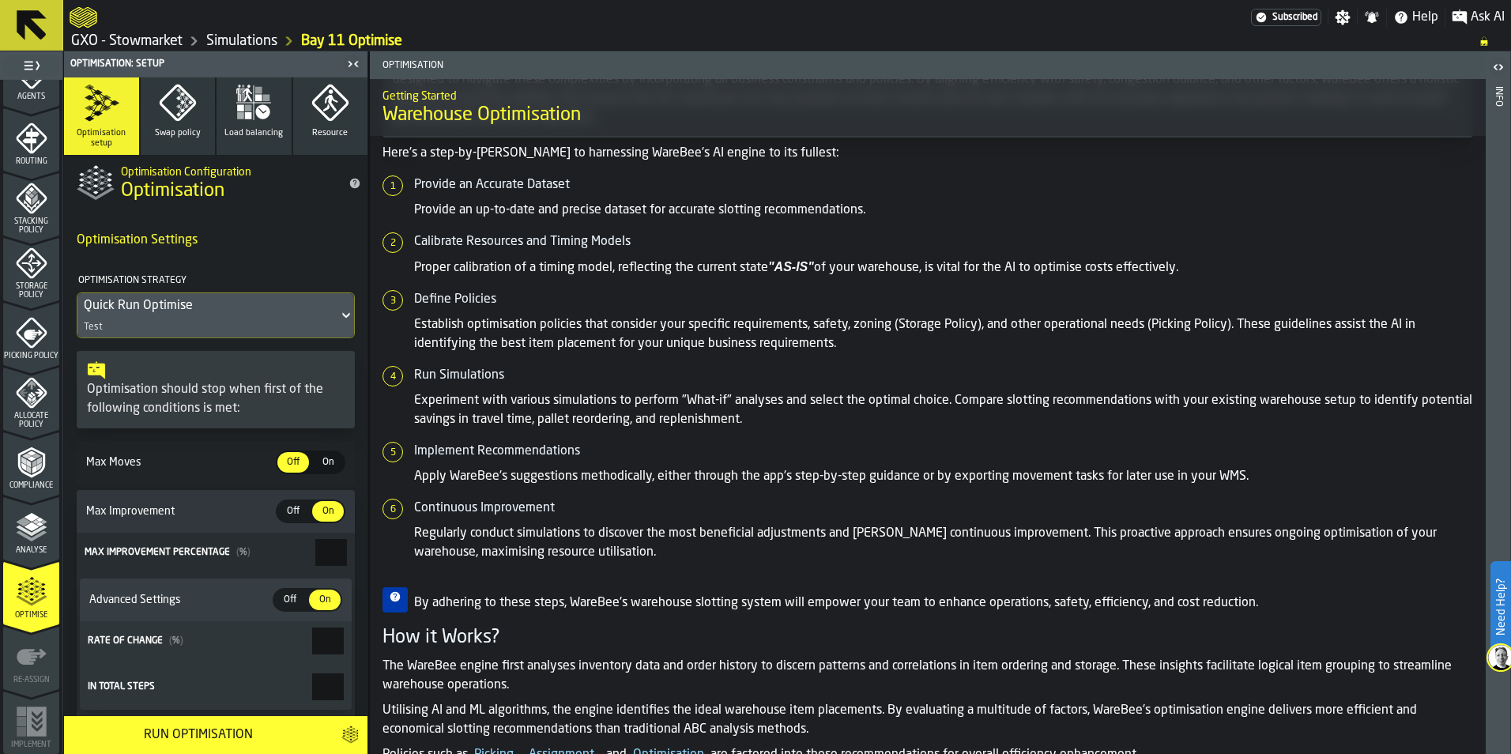
click at [246, 738] on div "Run Optimisation" at bounding box center [197, 734] width 249 height 19
